Goal: Transaction & Acquisition: Purchase product/service

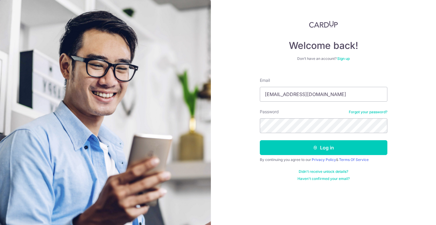
click at [260, 140] on button "Log in" at bounding box center [323, 147] width 127 height 15
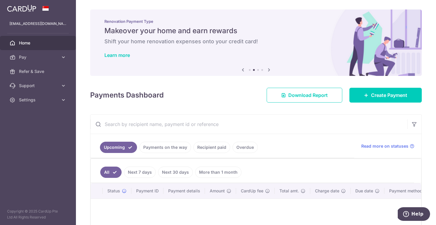
scroll to position [65, 0]
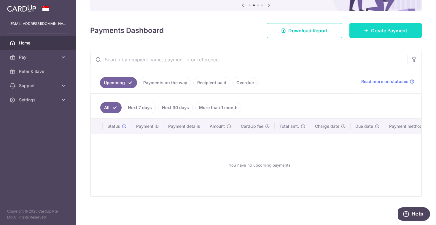
click at [377, 28] on span "Create Payment" at bounding box center [389, 30] width 36 height 7
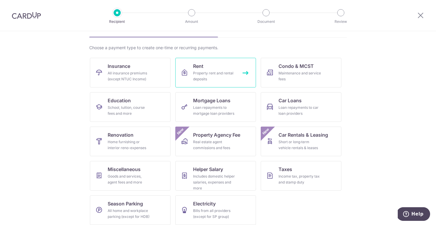
scroll to position [40, 0]
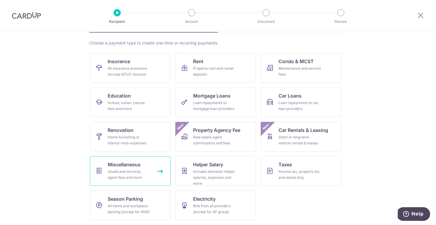
click at [150, 172] on link "Miscellaneous Goods and services, agent fees and more" at bounding box center [130, 171] width 81 height 30
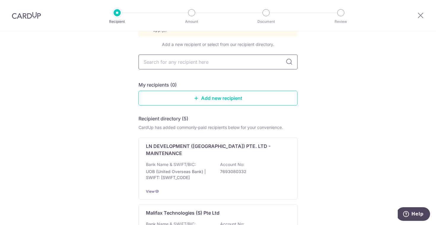
scroll to position [52, 0]
click at [190, 96] on link "Add new recipient" at bounding box center [217, 99] width 159 height 15
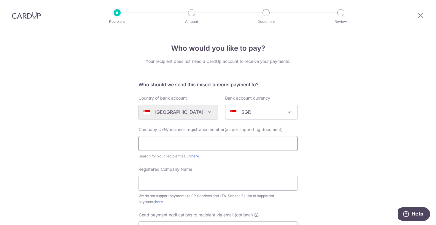
click at [179, 140] on input "text" at bounding box center [217, 143] width 159 height 15
paste input "201118139G"
type input "201118139G"
click at [158, 183] on input "Registered Company Name" at bounding box center [217, 183] width 159 height 15
paste input "Preparazzi Pte Ltd"
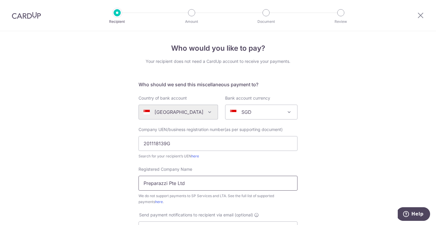
scroll to position [71, 0]
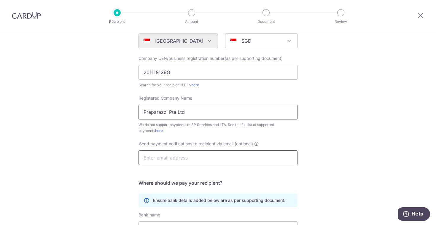
type input "Preparazzi Pte Ltd"
click at [169, 158] on input "text" at bounding box center [217, 157] width 159 height 15
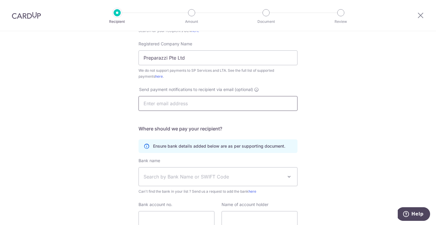
scroll to position [128, 0]
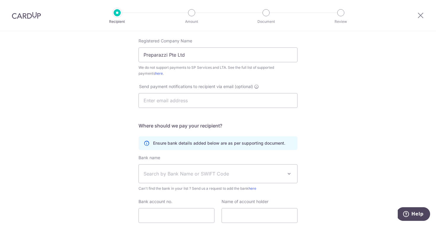
click at [328, 143] on div "Who would you like to pay? Your recipient does not need a CardUp account to rec…" at bounding box center [218, 87] width 436 height 368
click at [233, 175] on span "Search by Bank Name or SWIFT Code" at bounding box center [213, 173] width 139 height 7
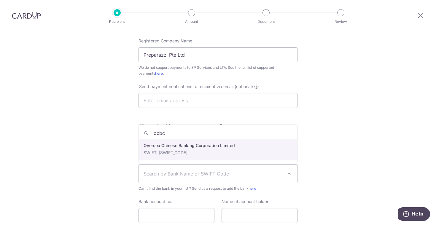
type input "ocbc"
select select "12"
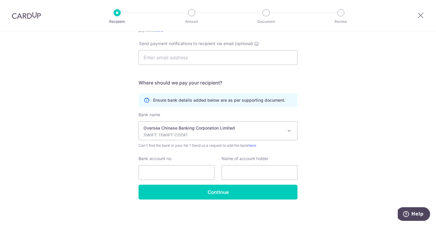
scroll to position [174, 0]
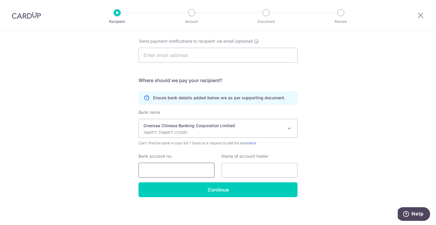
click at [178, 170] on input "Bank account no." at bounding box center [176, 170] width 76 height 15
paste input "517545794001"
type input "517545794001"
click at [239, 173] on input "text" at bounding box center [259, 170] width 76 height 15
paste input "Preparazzi Pte Ltd"
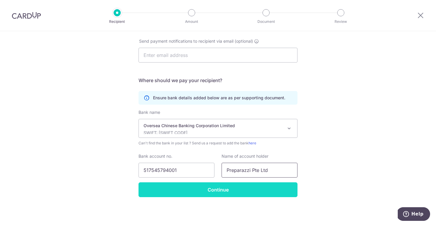
type input "Preparazzi Pte Ltd"
click at [236, 190] on input "Continue" at bounding box center [217, 189] width 159 height 15
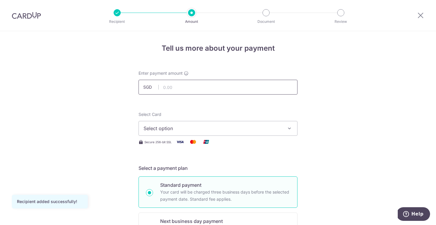
click at [213, 87] on input "text" at bounding box center [217, 87] width 159 height 15
paste input "378.67"
type input "378.67"
click at [155, 127] on span "Select option" at bounding box center [213, 128] width 138 height 7
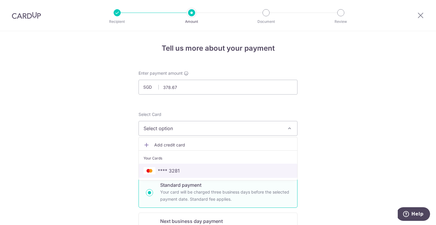
click at [159, 166] on link "**** 3281" at bounding box center [218, 171] width 158 height 14
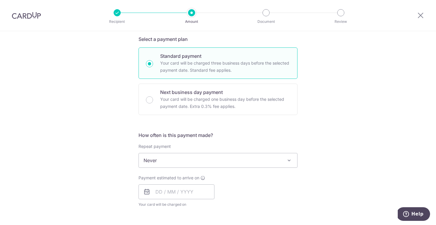
scroll to position [131, 0]
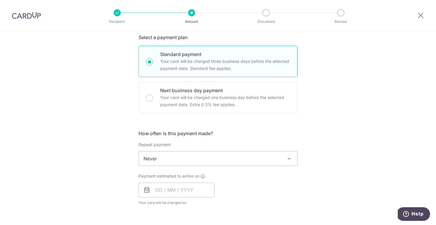
click at [177, 154] on span "Never" at bounding box center [218, 159] width 158 height 14
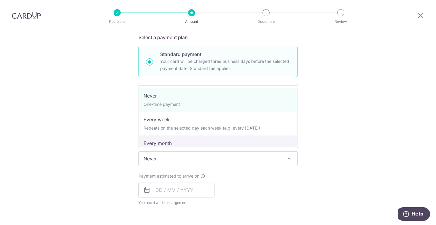
click at [356, 127] on div "Tell us more about your payment Enter payment amount SGD 378.67 378.67 Recipien…" at bounding box center [218, 168] width 436 height 536
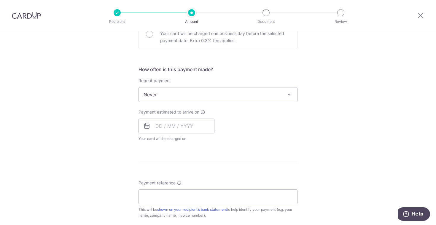
scroll to position [227, 0]
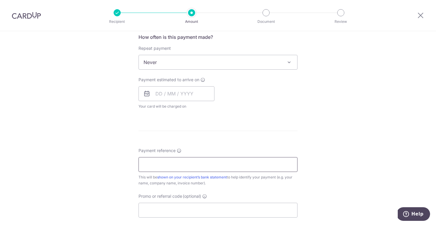
click at [251, 165] on input "Payment reference" at bounding box center [217, 164] width 159 height 15
paste input "Invoice Number: 2509-055"
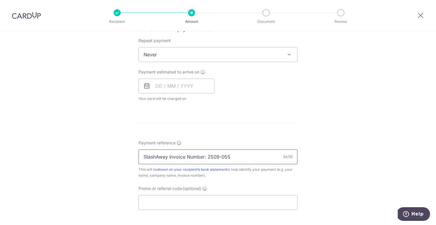
scroll to position [236, 0]
type input "StashAway Invoice Number: 2509-055"
click at [193, 195] on input "Promo or referral code (optional)" at bounding box center [217, 201] width 159 height 15
paste input "OCBC90N155"
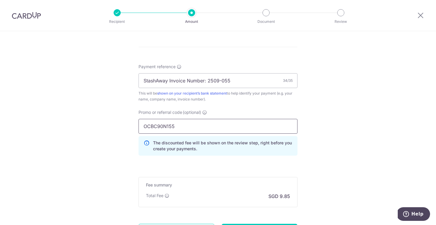
scroll to position [355, 0]
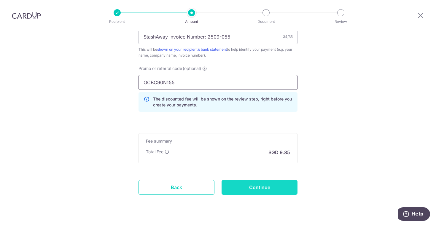
type input "OCBC90N155"
click at [246, 191] on input "Continue" at bounding box center [259, 187] width 76 height 15
type input "Create Schedule"
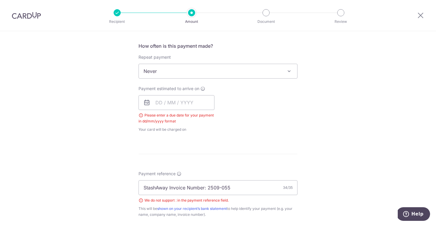
scroll to position [214, 0]
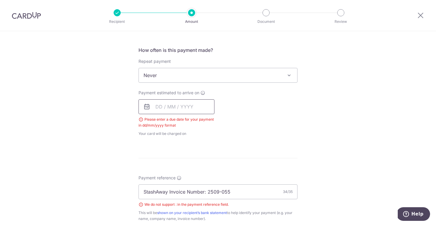
click at [187, 107] on input "text" at bounding box center [176, 106] width 76 height 15
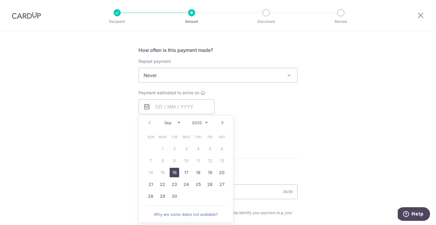
click at [174, 172] on link "16" at bounding box center [174, 172] width 9 height 9
type input "[DATE]"
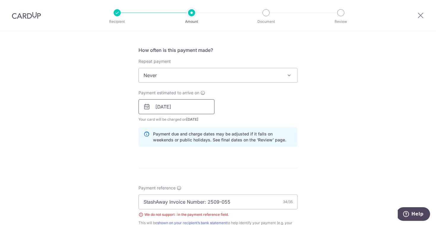
click at [184, 104] on input "[DATE]" at bounding box center [176, 106] width 76 height 15
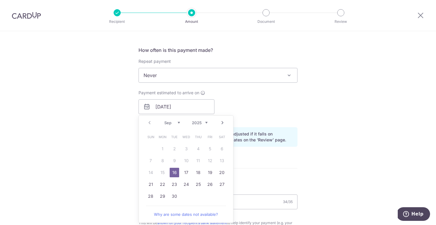
click at [244, 102] on div "Payment estimated to arrive on 16/09/2025 Prev Next Sep Oct Nov Dec 2025 2026 2…" at bounding box center [218, 106] width 166 height 33
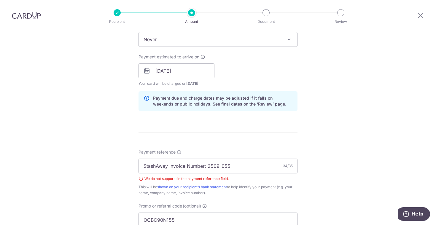
scroll to position [268, 0]
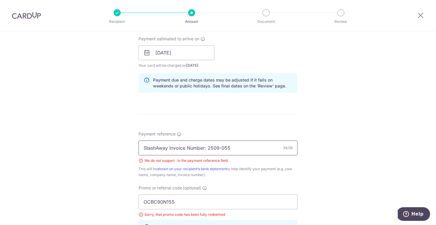
click at [207, 149] on input "StashAway Invoice Number: 2509-055" at bounding box center [217, 148] width 159 height 15
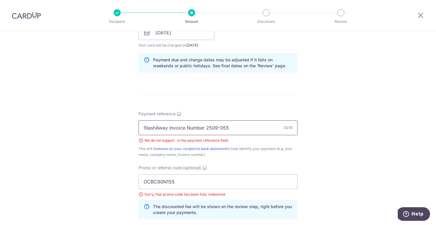
scroll to position [315, 0]
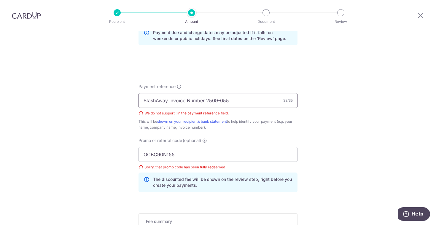
type input "StashAway Invoice Number 2509-055"
drag, startPoint x: 178, startPoint y: 155, endPoint x: 107, endPoint y: 155, distance: 70.9
click at [107, 155] on div "Tell us more about your payment Enter payment amount SGD 378.67 378.67 Select C…" at bounding box center [218, 18] width 436 height 604
paste input "MC"
type input "OCBC90NMC"
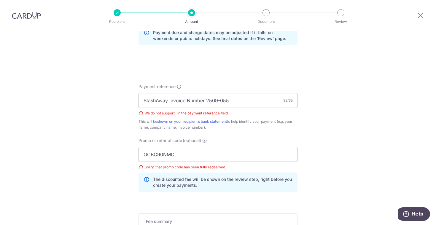
click at [98, 180] on div "Tell us more about your payment Enter payment amount SGD 378.67 378.67 Select C…" at bounding box center [218, 18] width 436 height 604
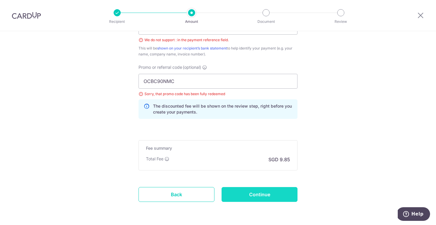
click at [251, 193] on input "Continue" at bounding box center [259, 194] width 76 height 15
type input "Create Schedule"
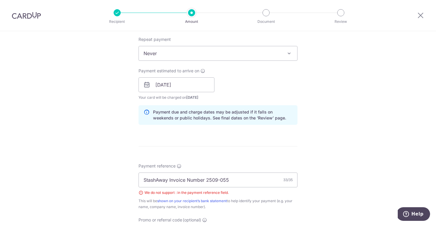
scroll to position [175, 0]
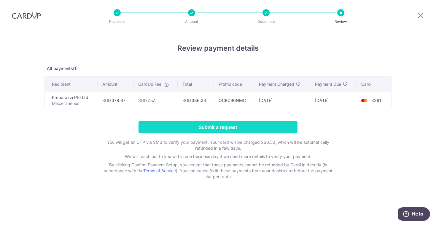
click at [236, 130] on input "Submit a request" at bounding box center [217, 127] width 159 height 12
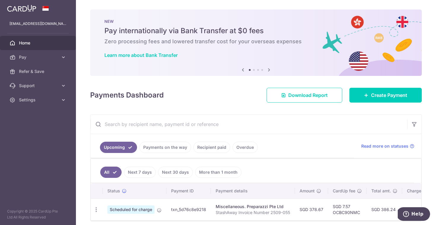
scroll to position [24, 0]
